Goal: Information Seeking & Learning: Learn about a topic

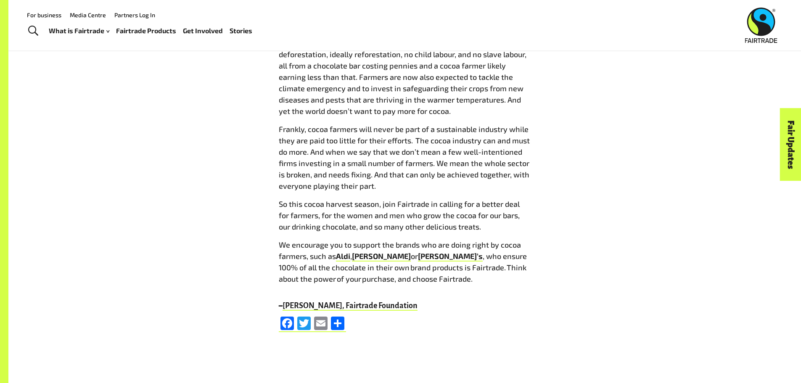
scroll to position [2273, 0]
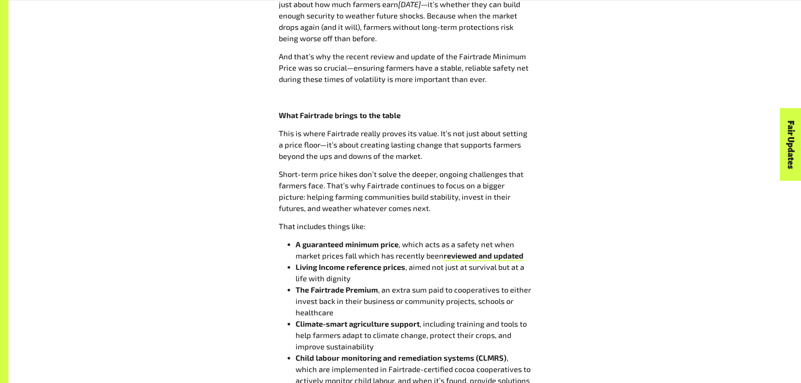
scroll to position [789, 0]
click at [373, 306] on li "The Fairtrade Premium , an extra sum paid to cooperatives to either invest back…" at bounding box center [412, 300] width 235 height 34
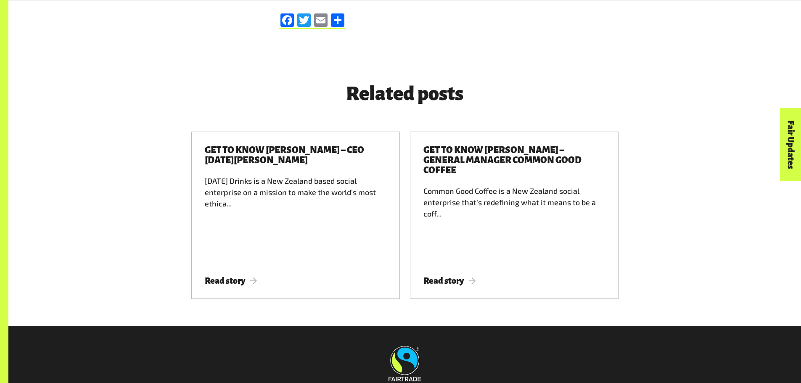
scroll to position [2071, 0]
